Goal: Task Accomplishment & Management: Manage account settings

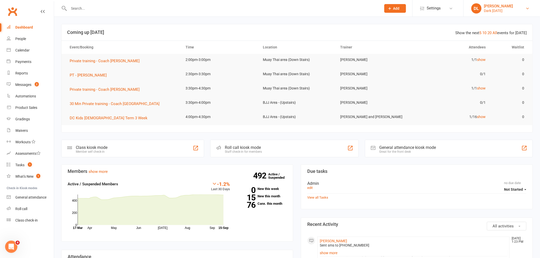
click at [494, 10] on div "Dark [DATE]" at bounding box center [498, 10] width 29 height 5
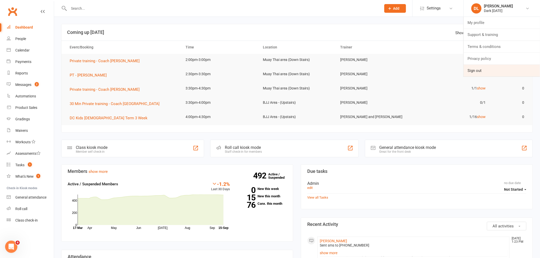
click at [482, 67] on link "Sign out" at bounding box center [502, 71] width 76 height 12
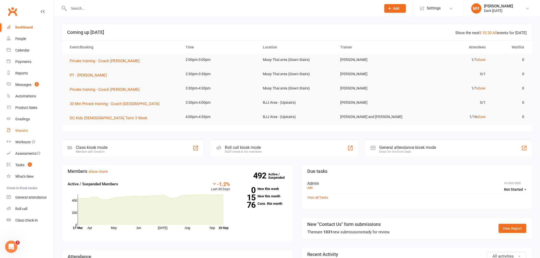
click at [30, 133] on link "Waivers" at bounding box center [30, 130] width 47 height 11
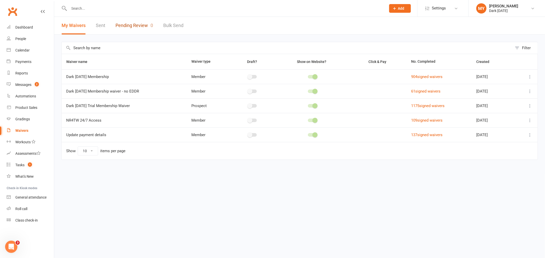
click at [125, 30] on link "Pending Review 0" at bounding box center [134, 26] width 38 height 18
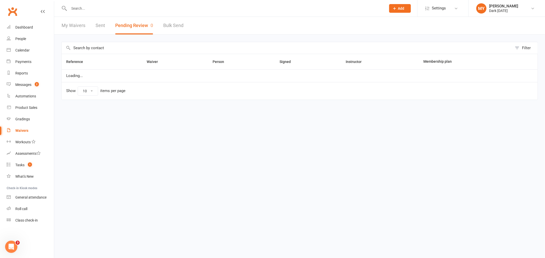
click at [87, 28] on div "My Waivers Sent Pending Review 0 Bulk Send" at bounding box center [122, 26] width 137 height 18
click at [83, 27] on link "My Waivers" at bounding box center [74, 26] width 24 height 18
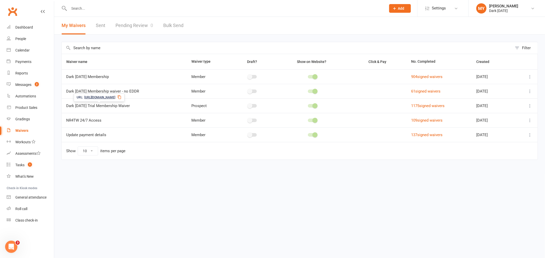
click at [121, 97] on icon at bounding box center [118, 97] width 3 height 4
click at [30, 86] on div "Messages" at bounding box center [23, 85] width 16 height 4
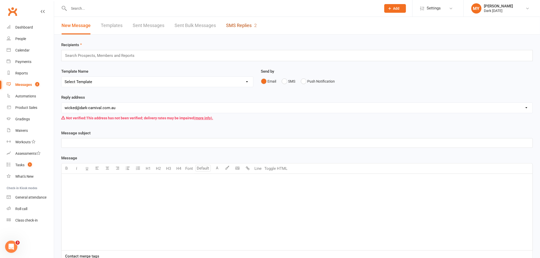
click at [248, 26] on link "SMS Replies 2" at bounding box center [241, 26] width 31 height 18
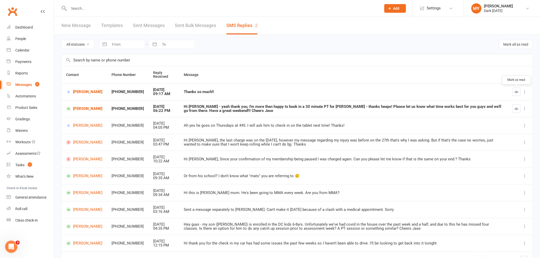
click at [516, 91] on icon "button" at bounding box center [517, 92] width 4 height 4
